Goal: Transaction & Acquisition: Purchase product/service

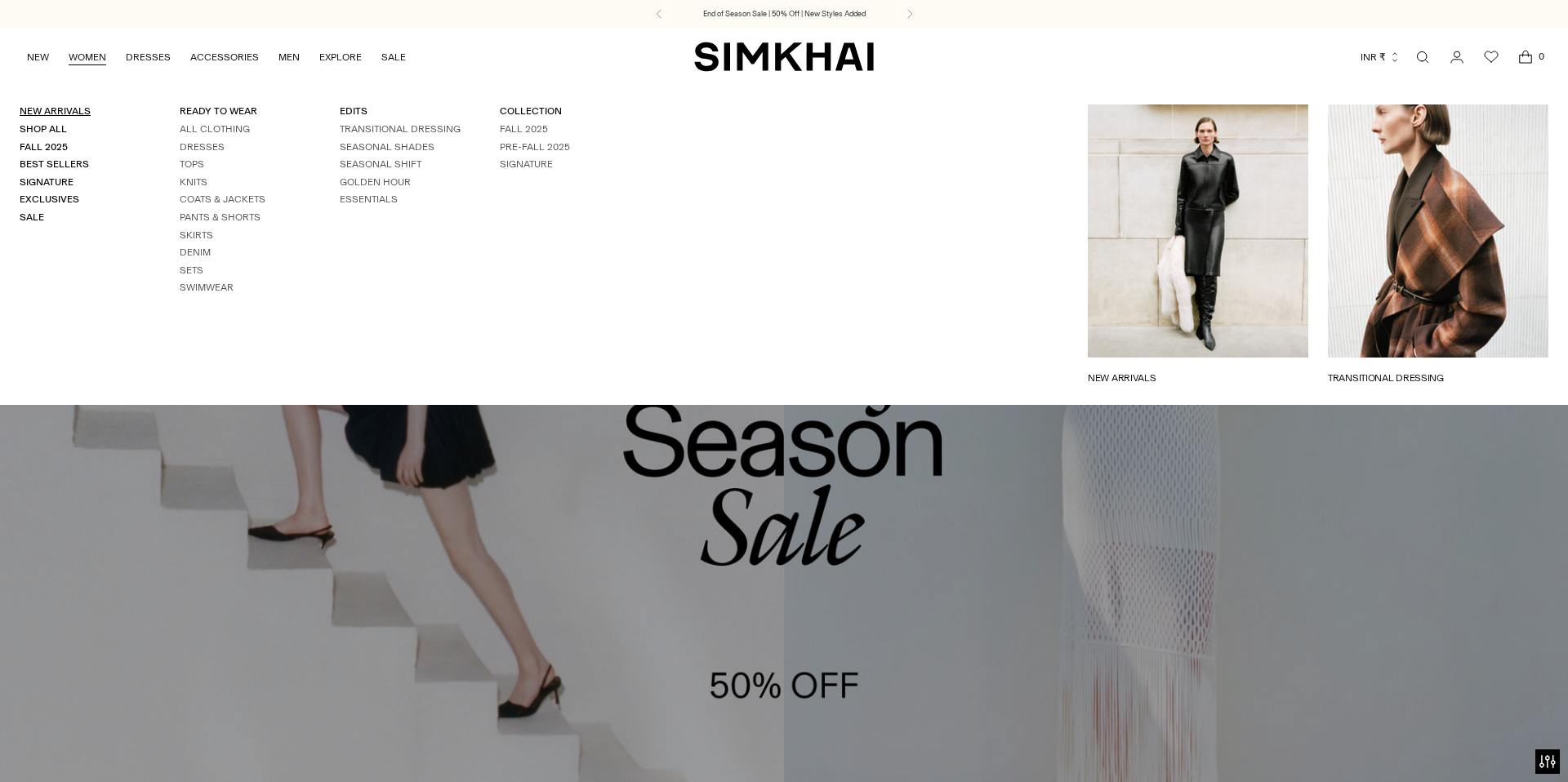
click at [73, 109] on link "New Arrivals" at bounding box center [55, 110] width 71 height 11
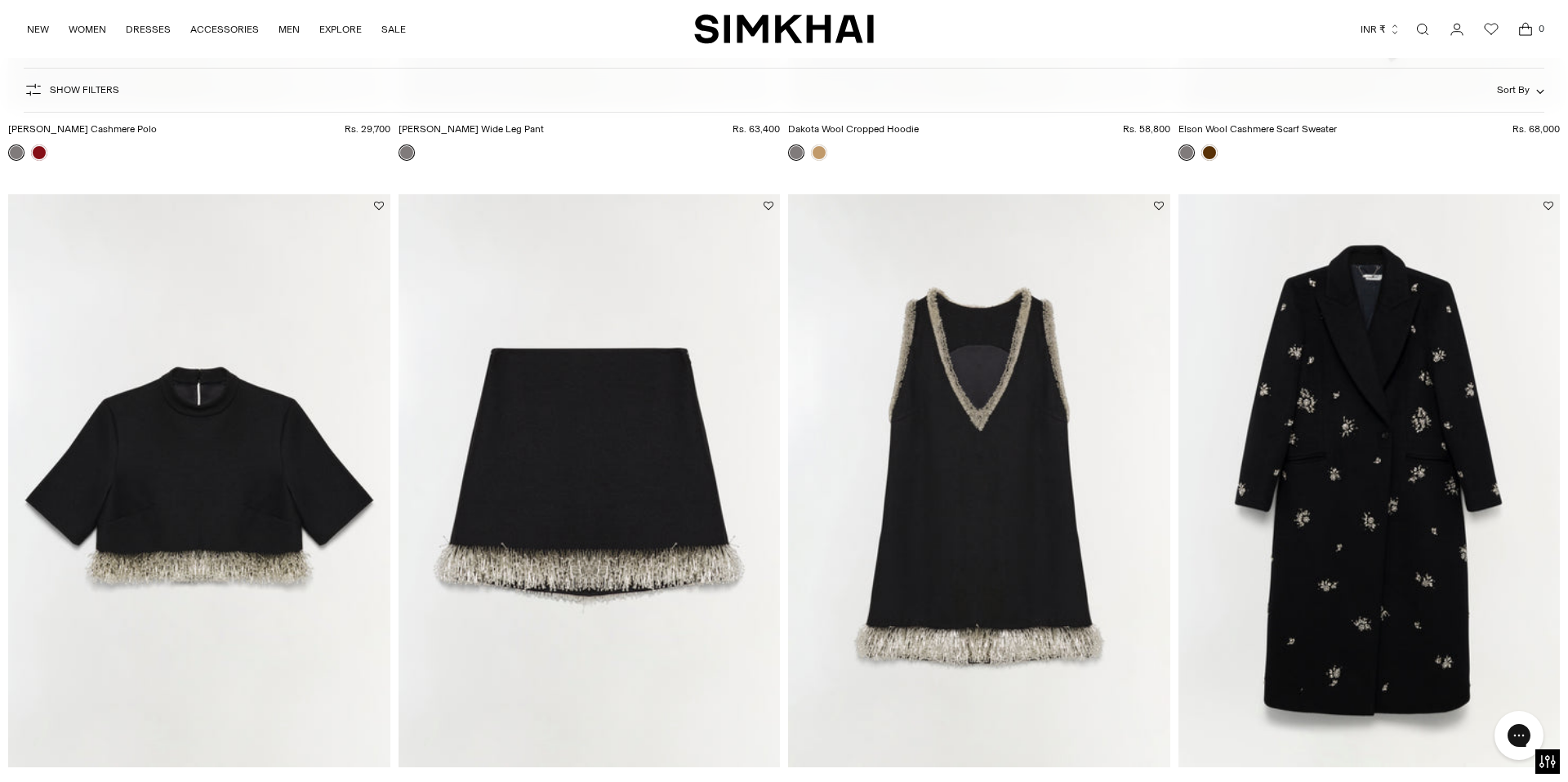
scroll to position [6620, 0]
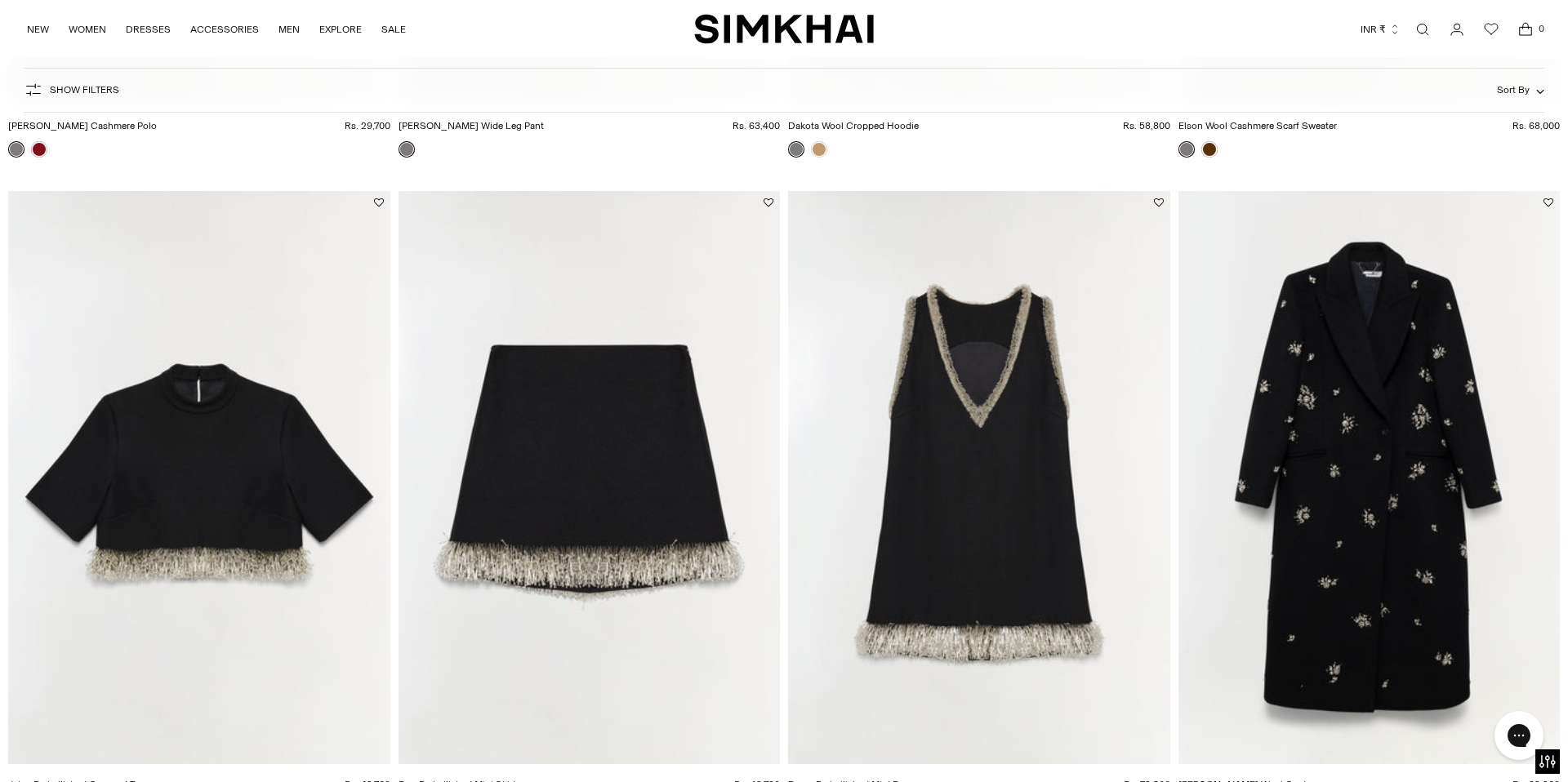
click at [0, 0] on img "Darcy Embellished Mini Dress" at bounding box center [0, 0] width 0 height 0
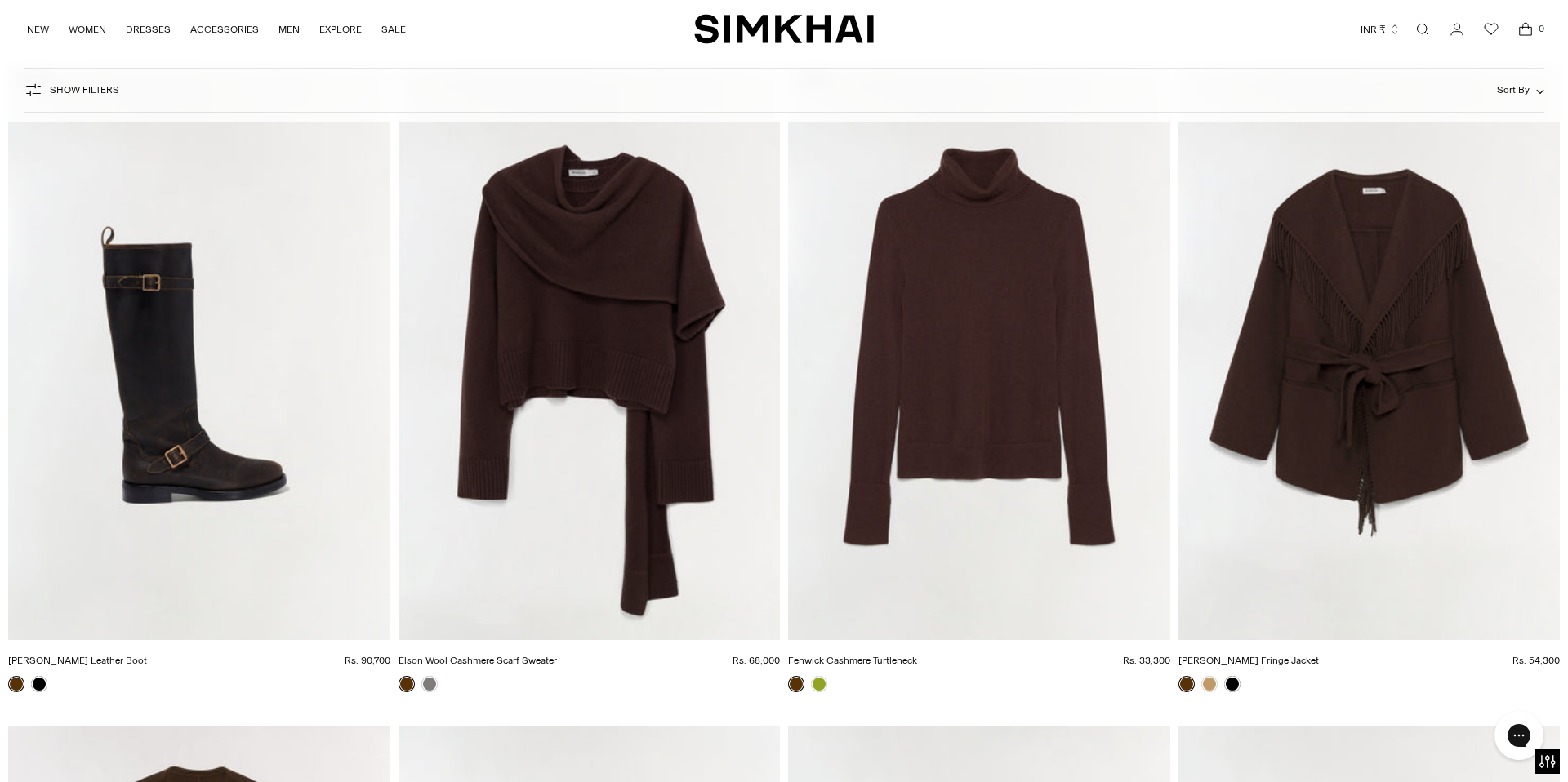
scroll to position [15939, 0]
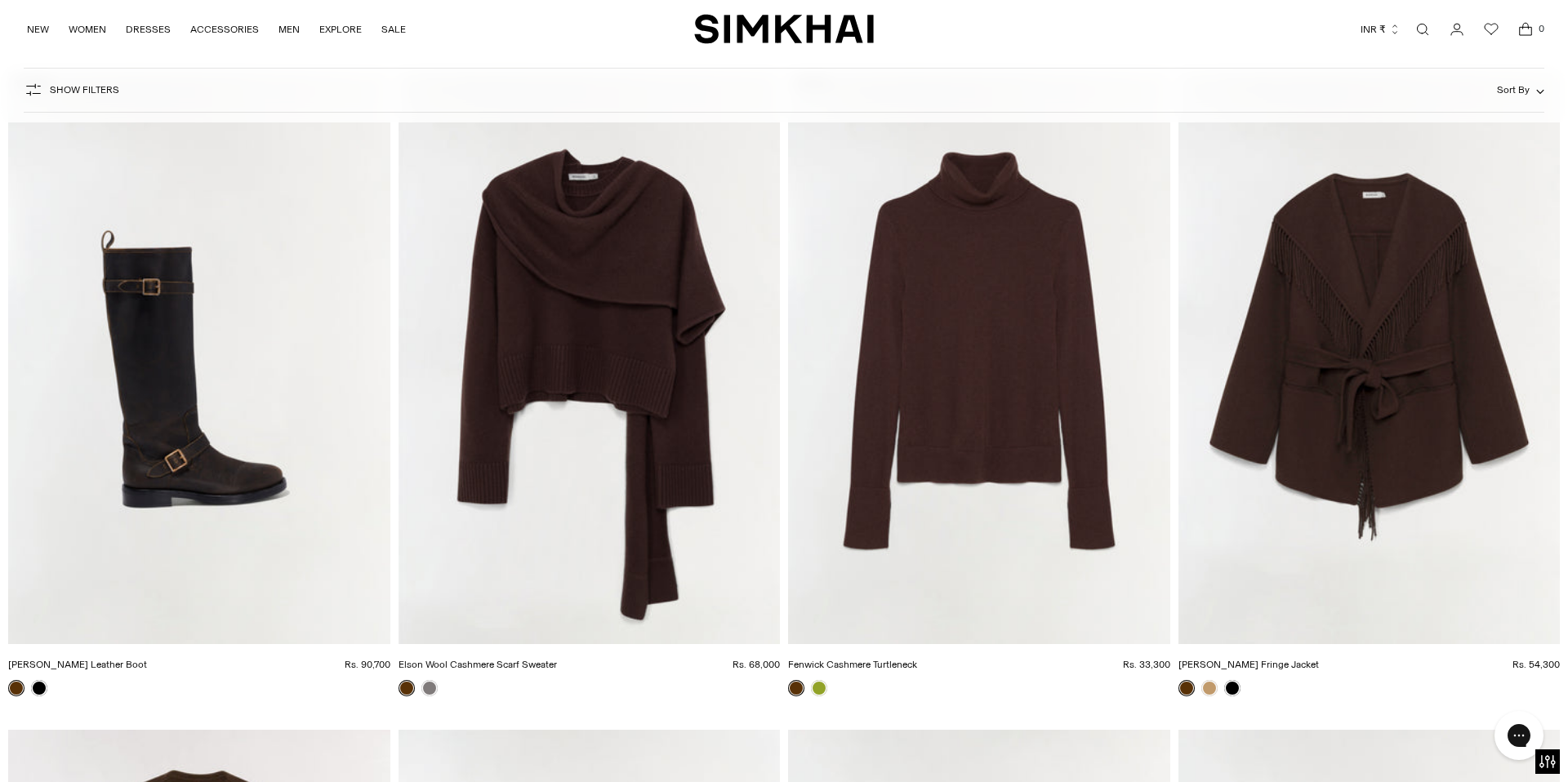
click at [54, 86] on span "Show Filters" at bounding box center [84, 89] width 69 height 11
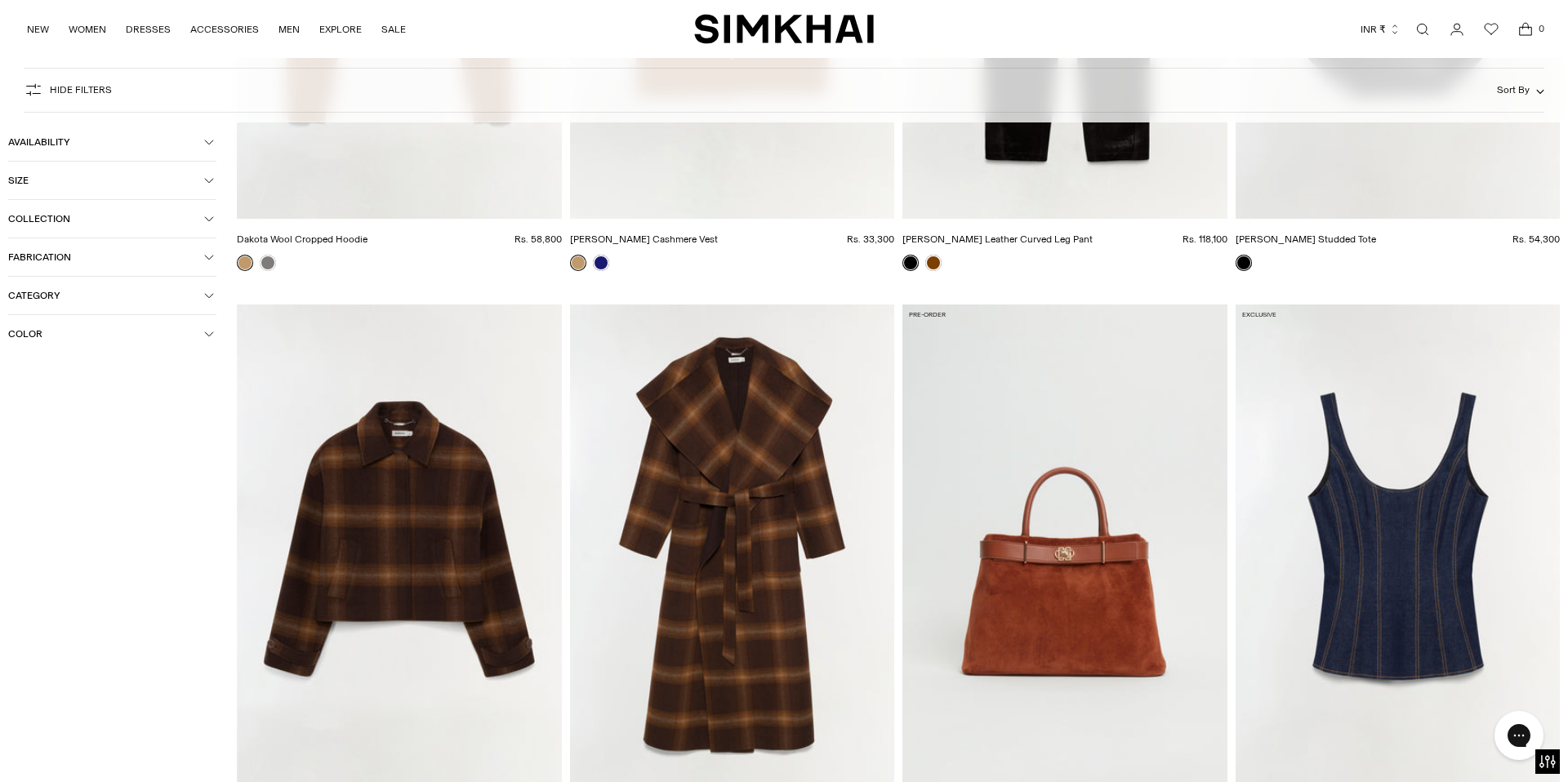
click at [215, 290] on button "Category" at bounding box center [112, 296] width 208 height 38
click at [16, 326] on icon at bounding box center [15, 325] width 8 height 5
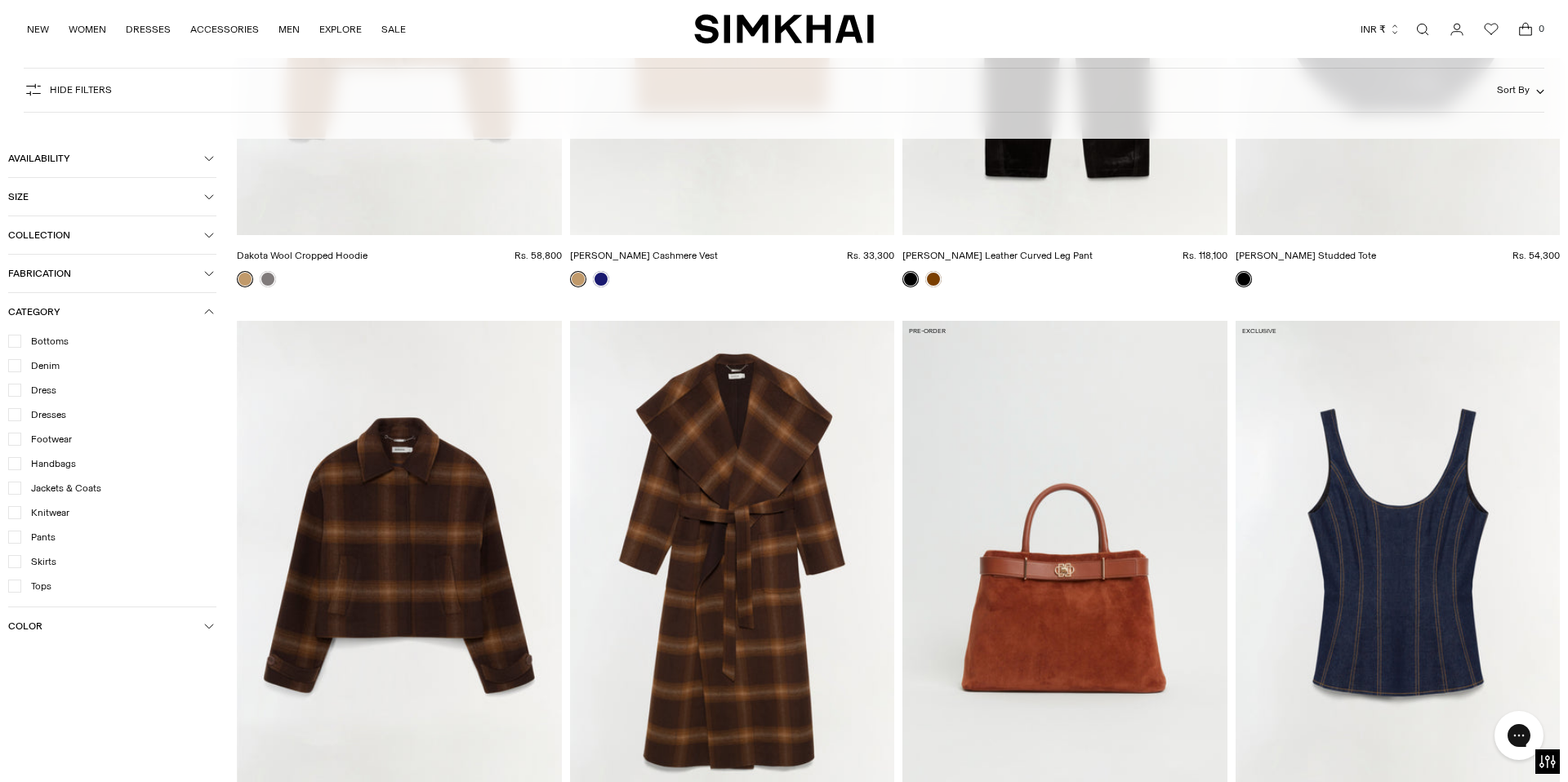
scroll to position [15956, 0]
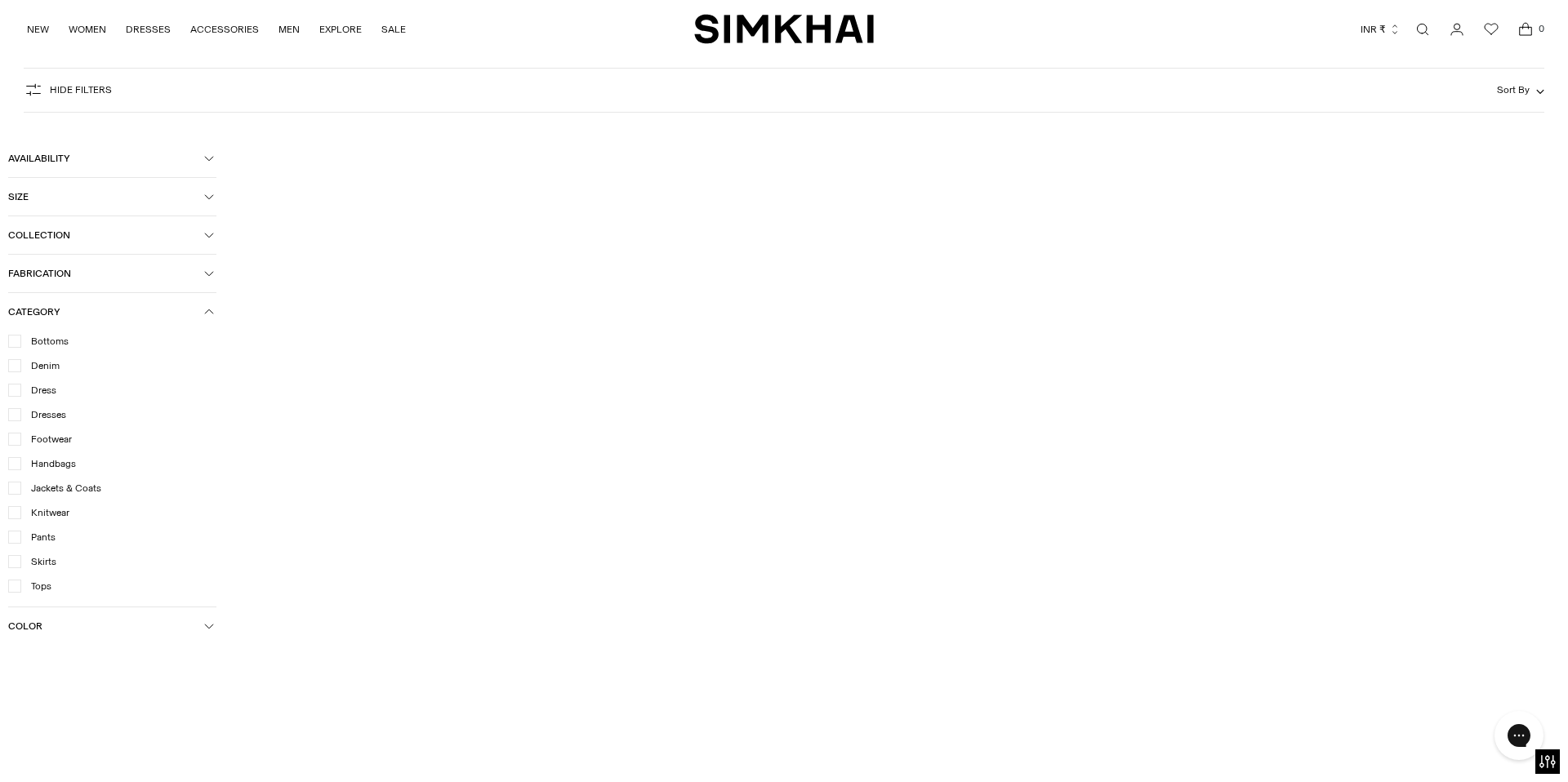
click at [16, 362] on div at bounding box center [15, 365] width 13 height 13
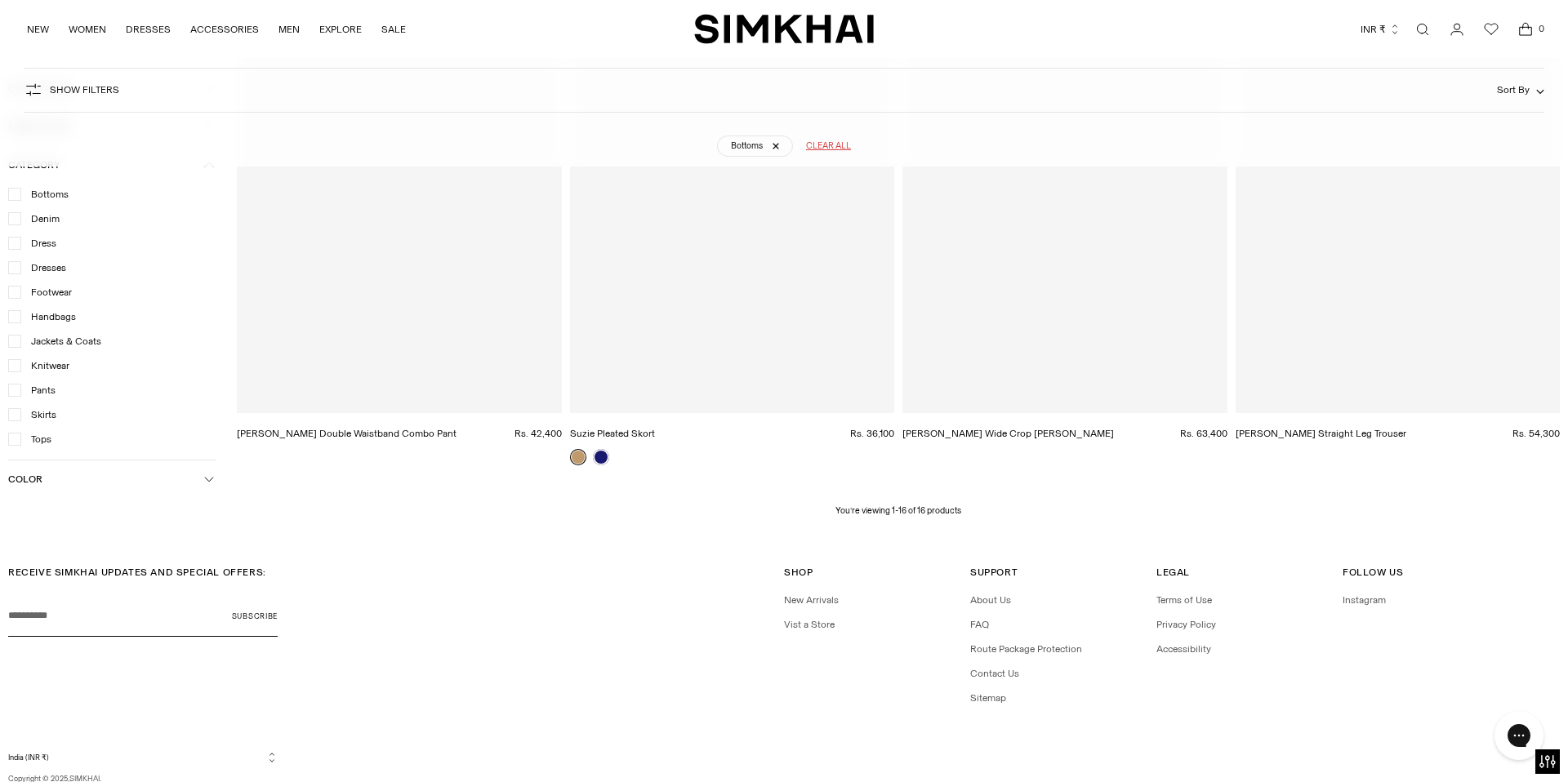
click at [15, 394] on div "Bottoms Denim Dress Dresses Footwear Handbags Jackets & Coats Knitwear Pants Sk…" at bounding box center [112, 322] width 208 height 276
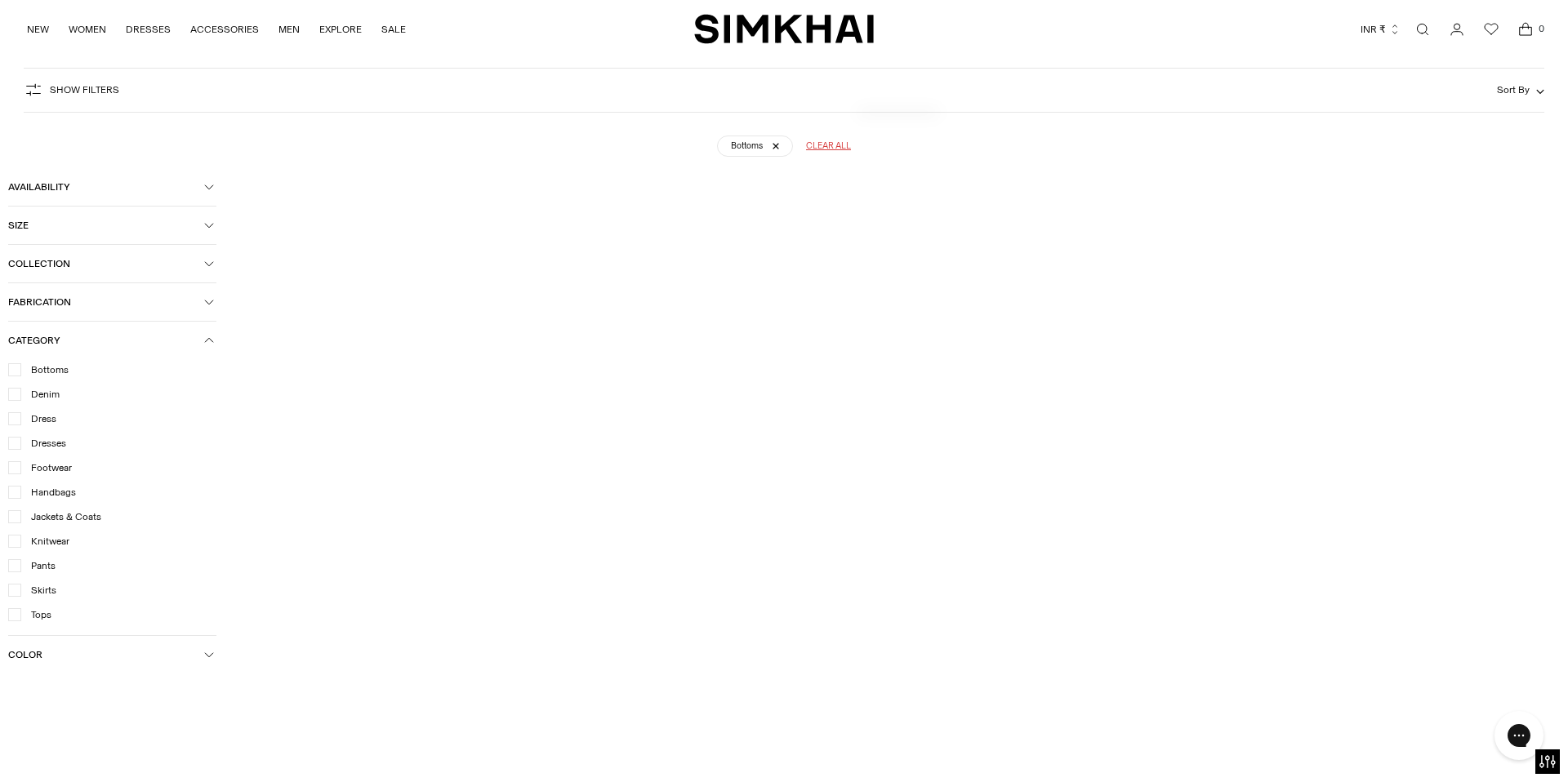
scroll to position [121, 0]
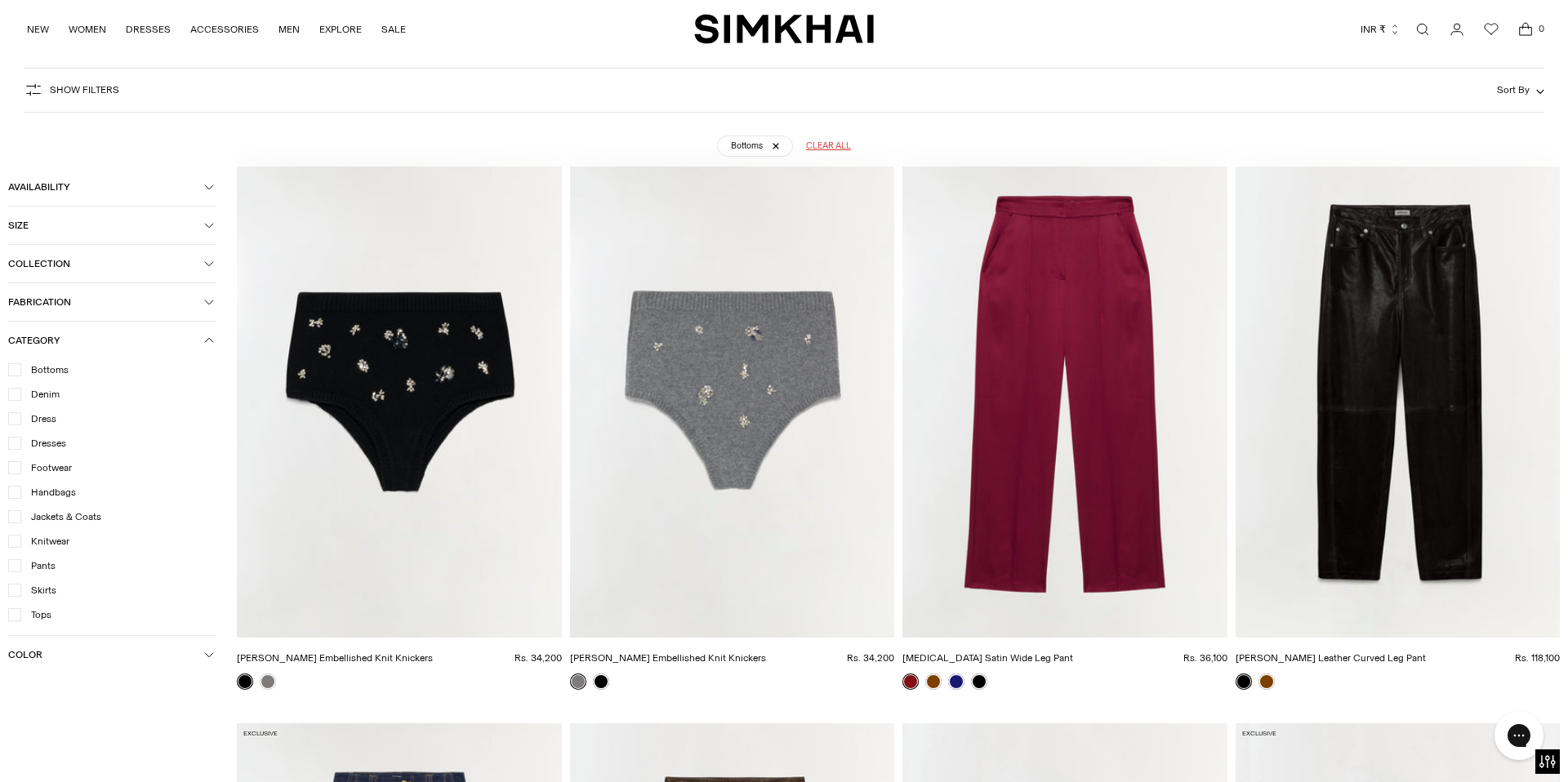
click at [15, 425] on div at bounding box center [15, 418] width 13 height 13
click at [13, 396] on icon at bounding box center [15, 394] width 9 height 9
click at [17, 444] on icon at bounding box center [15, 443] width 9 height 9
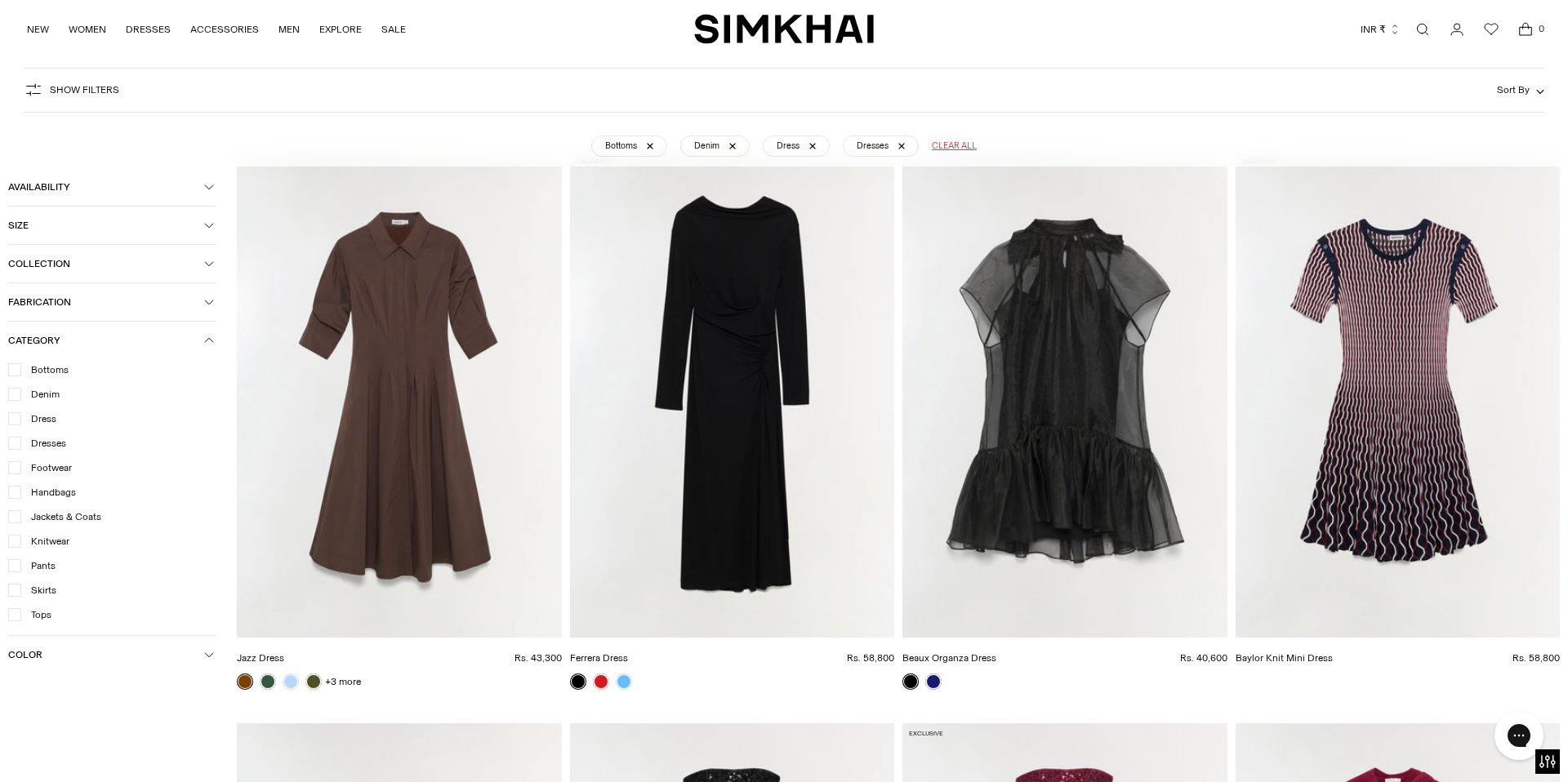
click at [14, 589] on icon at bounding box center [15, 590] width 9 height 9
click at [15, 619] on icon at bounding box center [15, 615] width 9 height 9
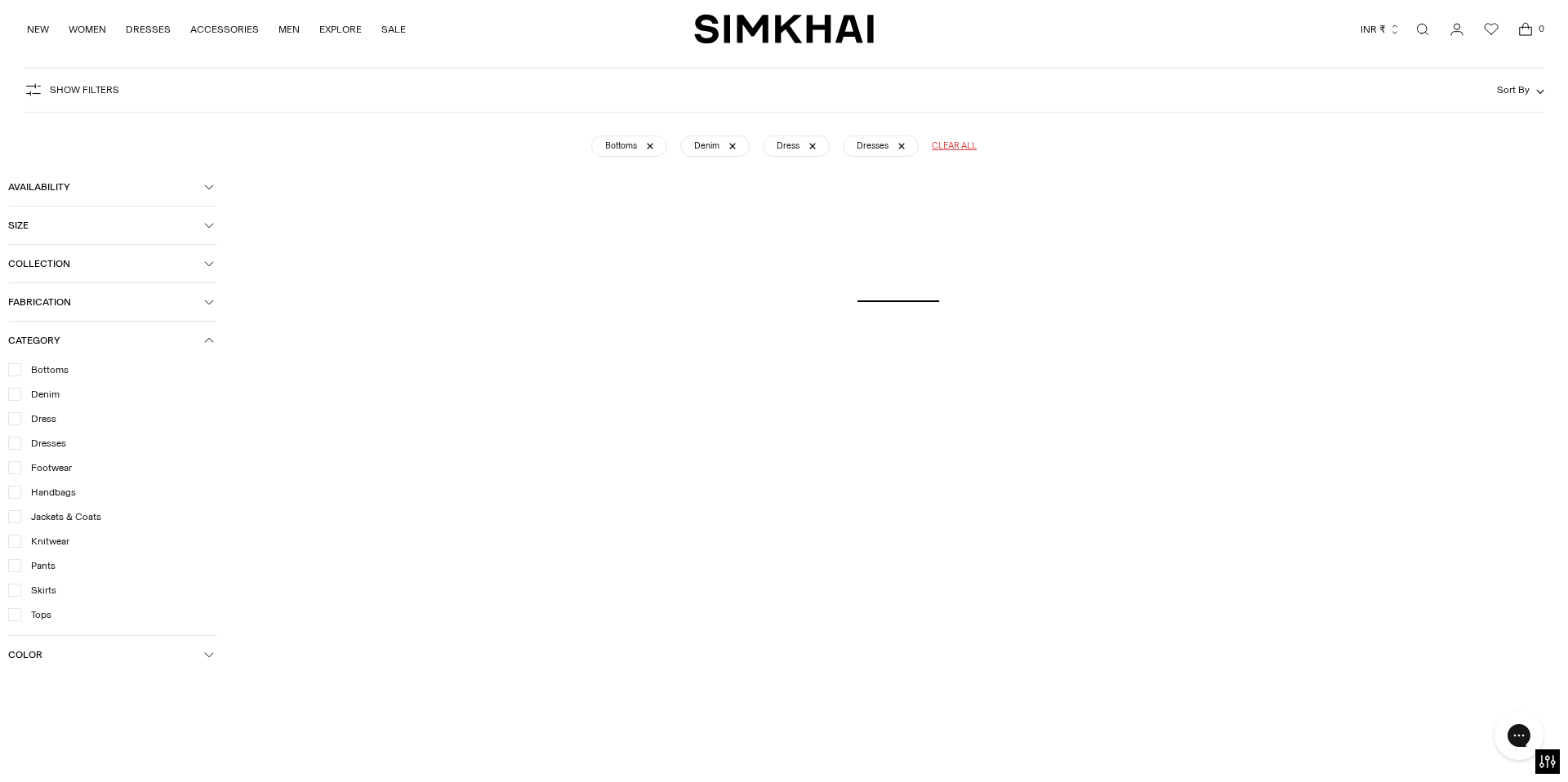
click at [13, 567] on icon at bounding box center [15, 566] width 9 height 9
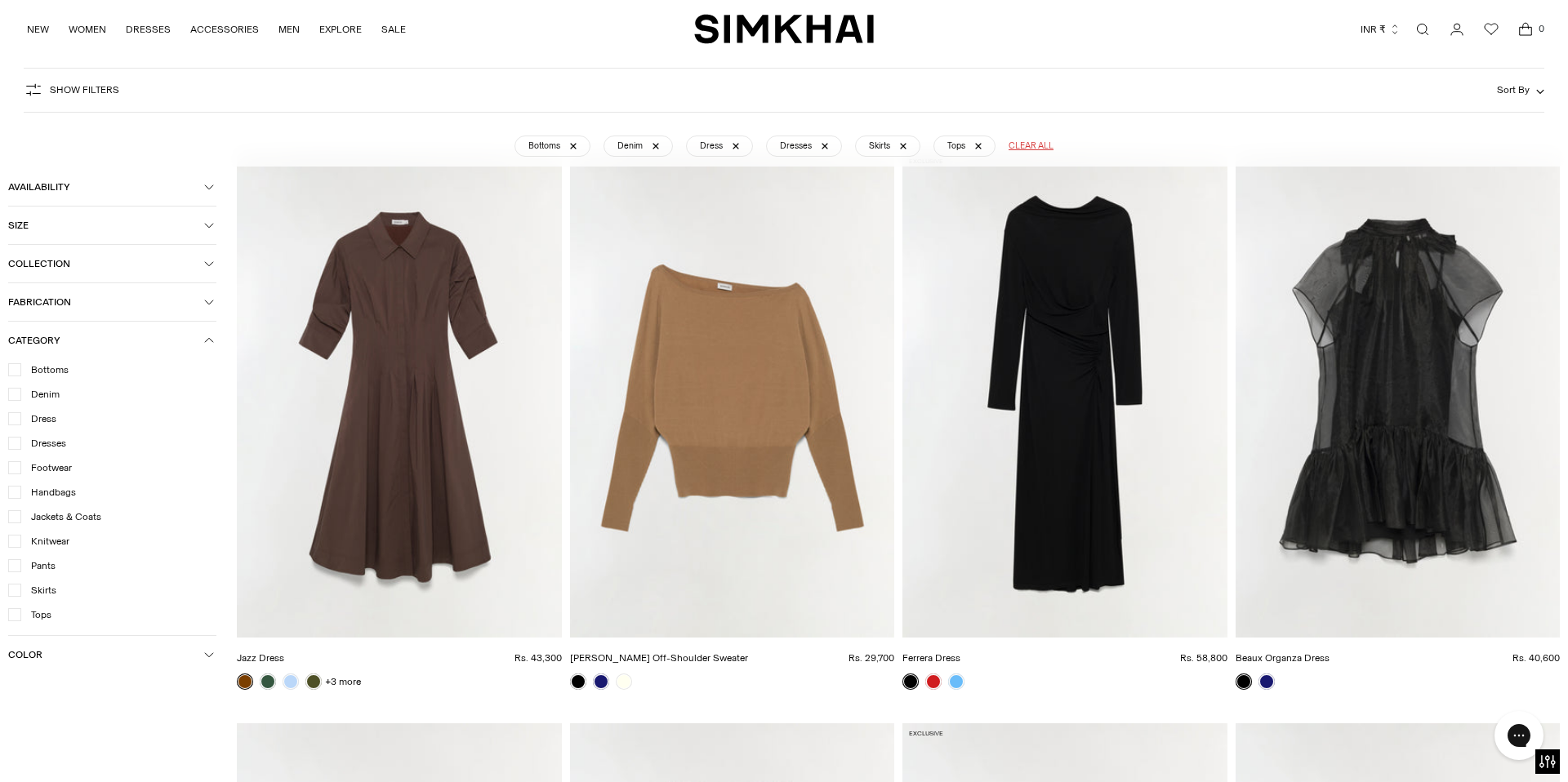
click at [13, 567] on icon at bounding box center [15, 566] width 9 height 9
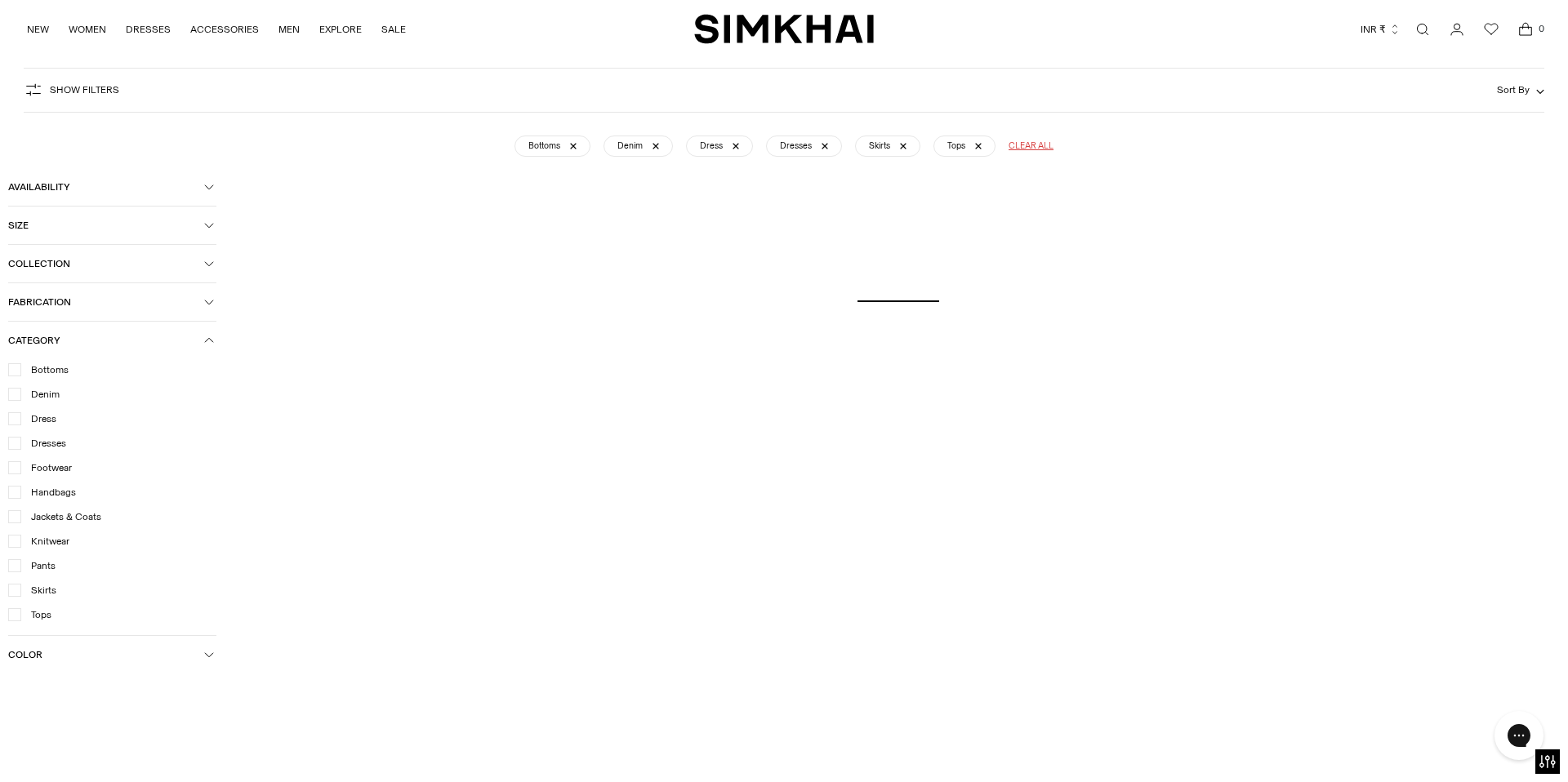
click at [17, 568] on icon at bounding box center [15, 566] width 9 height 9
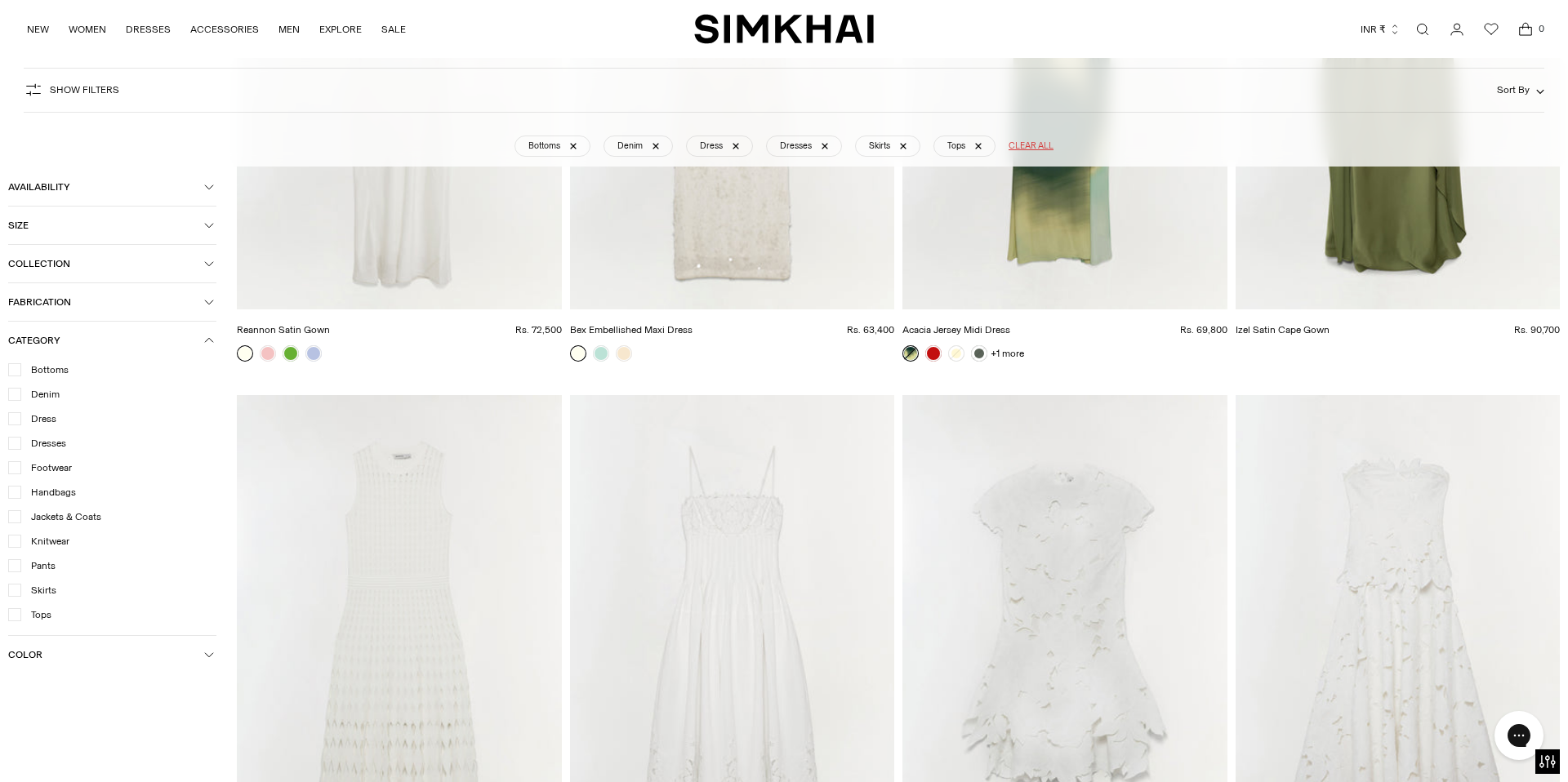
scroll to position [22122, 0]
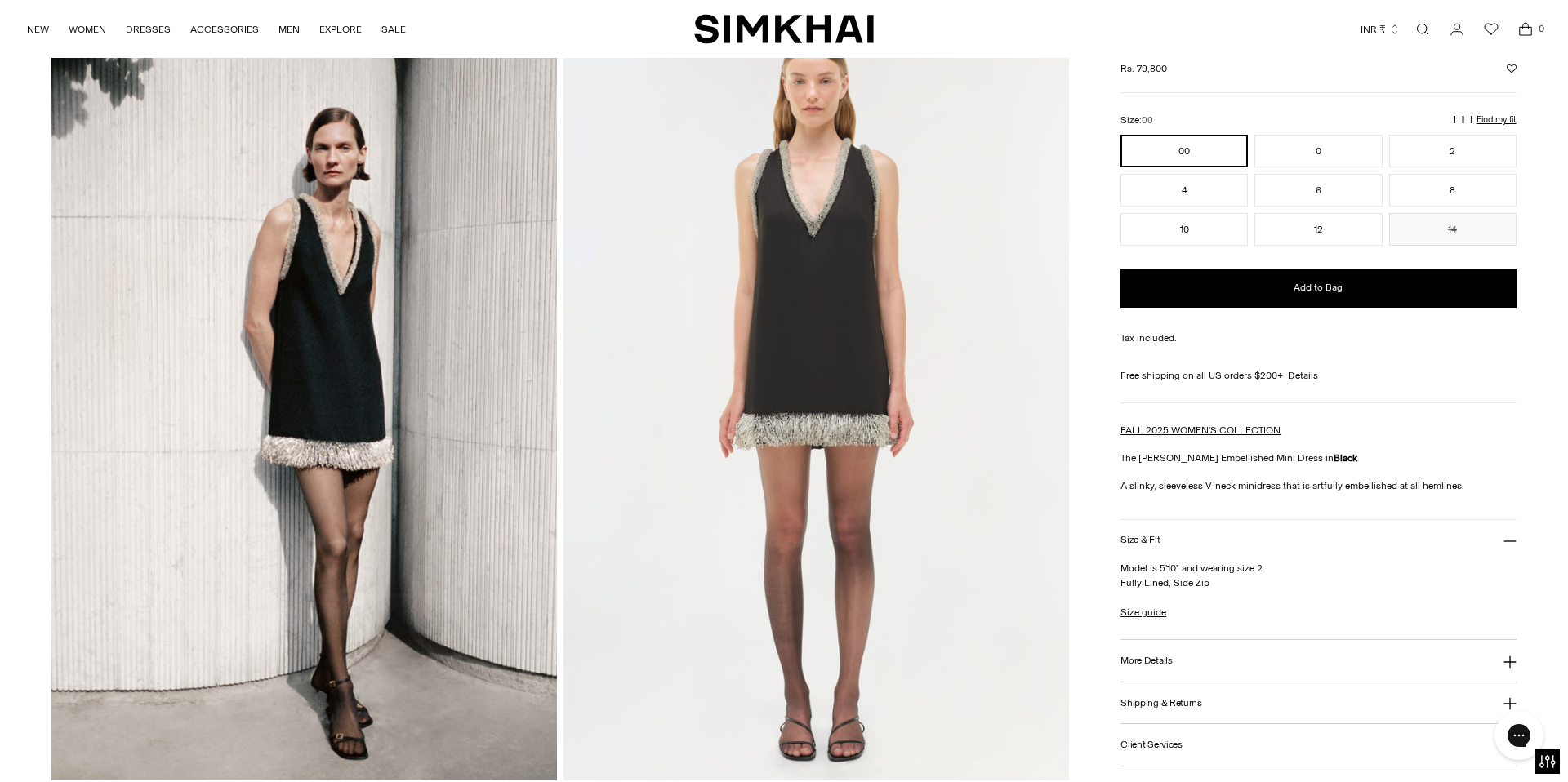
drag, startPoint x: 251, startPoint y: 496, endPoint x: 0, endPoint y: 5, distance: 551.4
